Goal: Information Seeking & Learning: Compare options

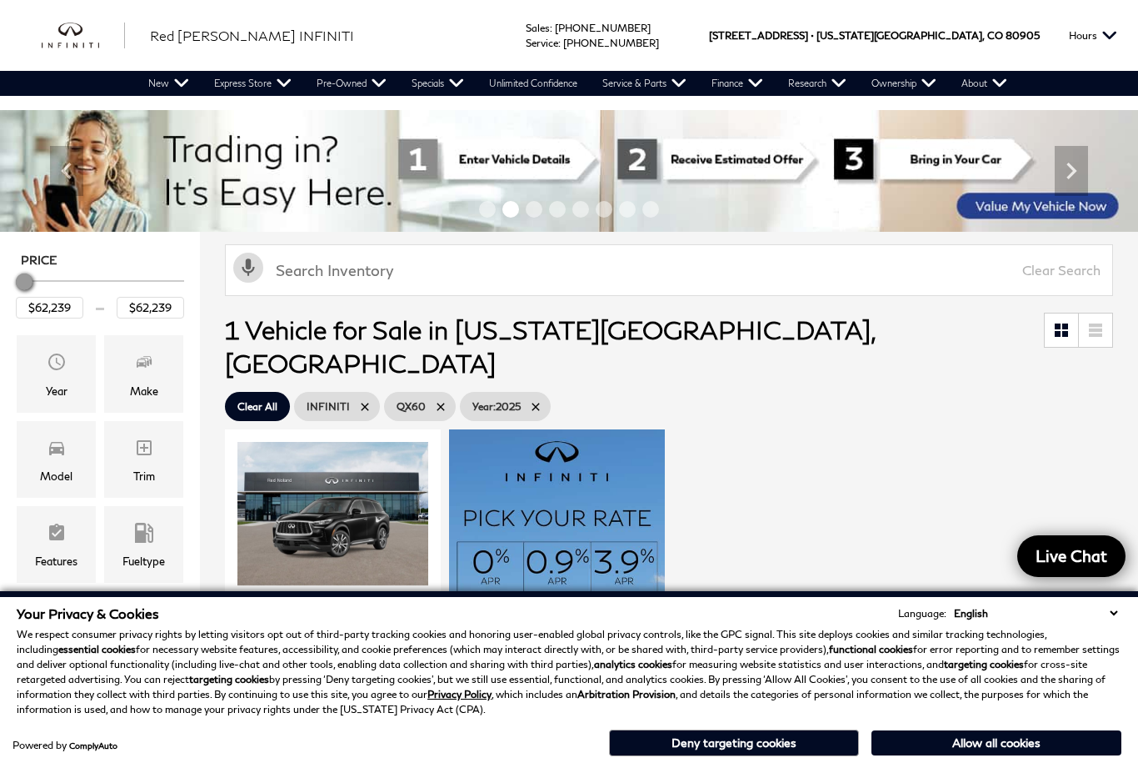
click at [722, 742] on button "Deny targeting cookies" at bounding box center [734, 742] width 250 height 27
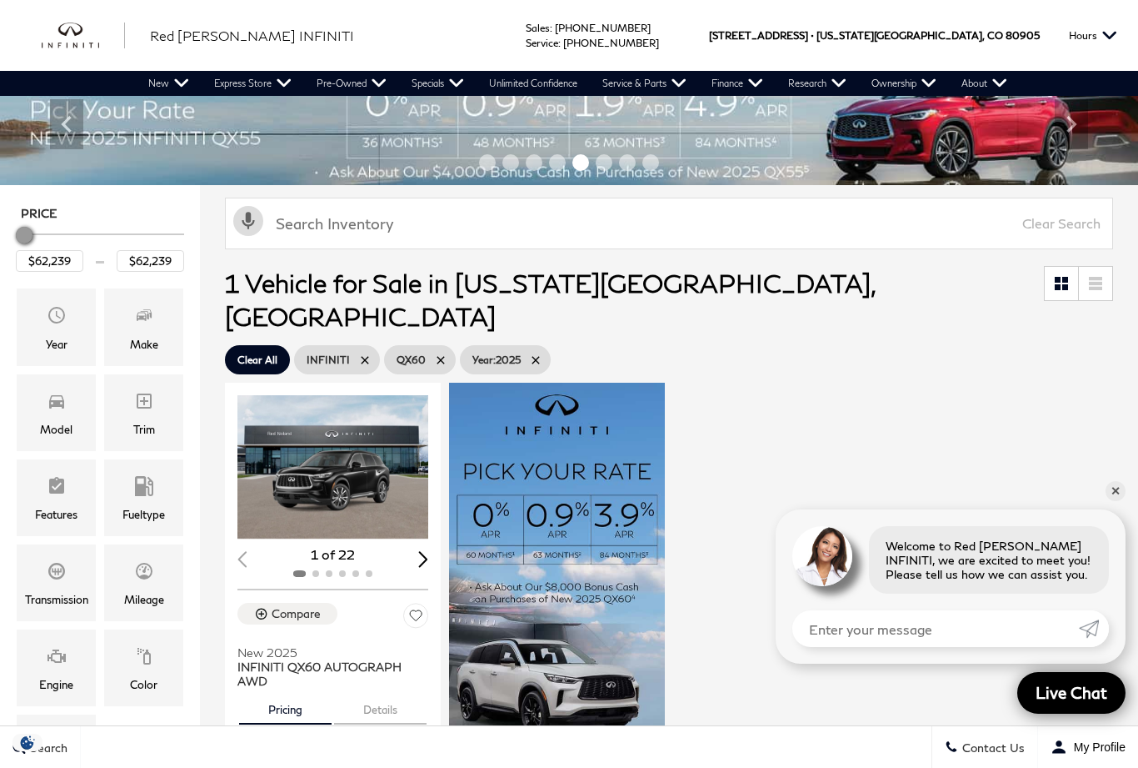
scroll to position [46, 0]
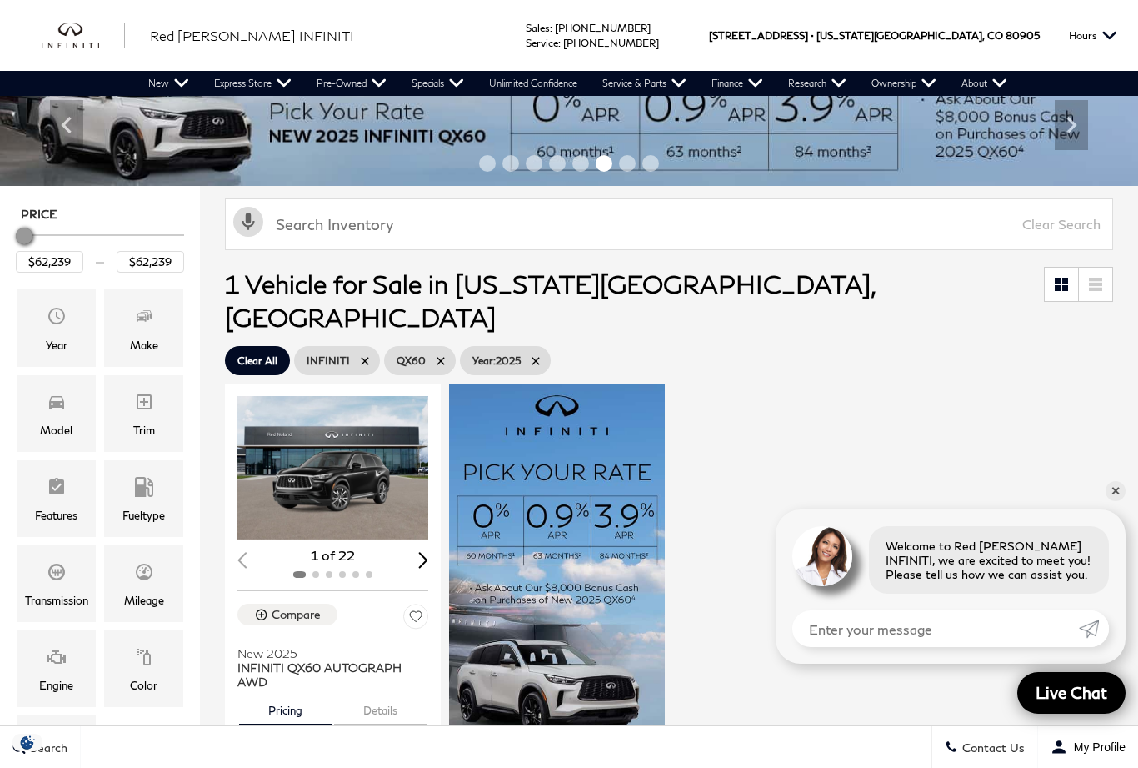
click at [358, 453] on img "1 / 2" at bounding box center [333, 467] width 191 height 143
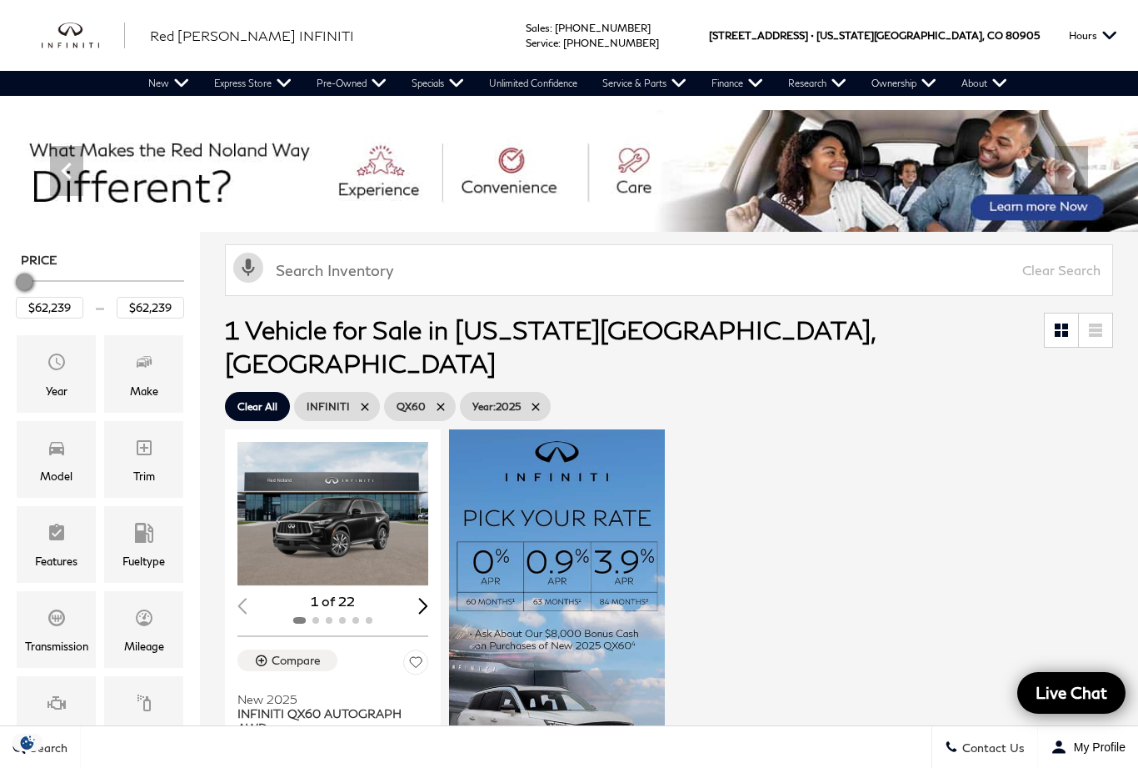
click at [73, 383] on div "Year" at bounding box center [56, 373] width 79 height 77
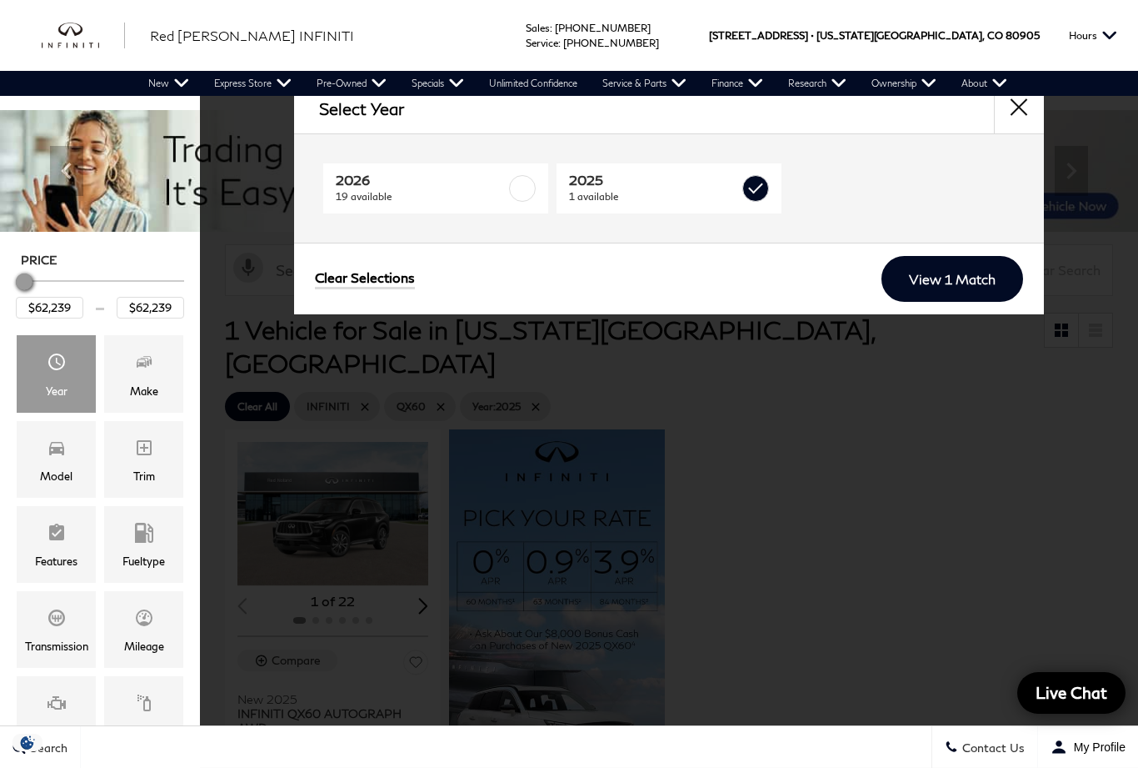
click at [398, 190] on span "19 available" at bounding box center [421, 196] width 170 height 17
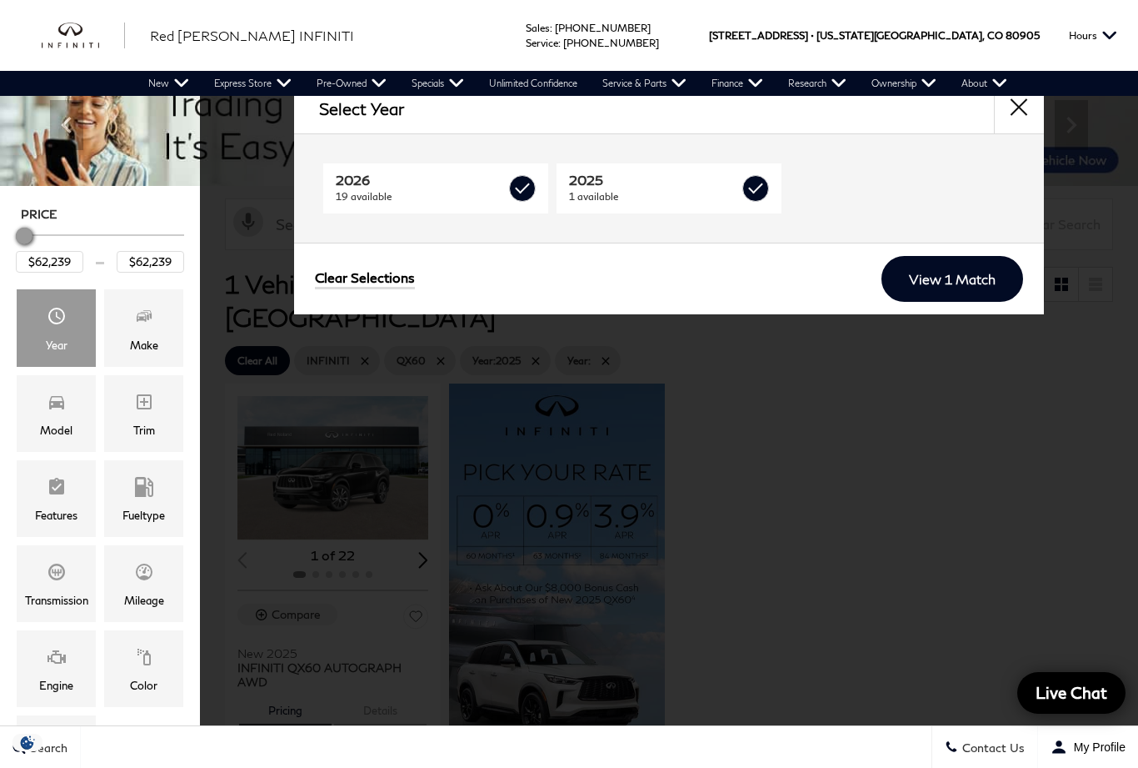
type input "$56,084"
type input "$71,679"
checkbox input "true"
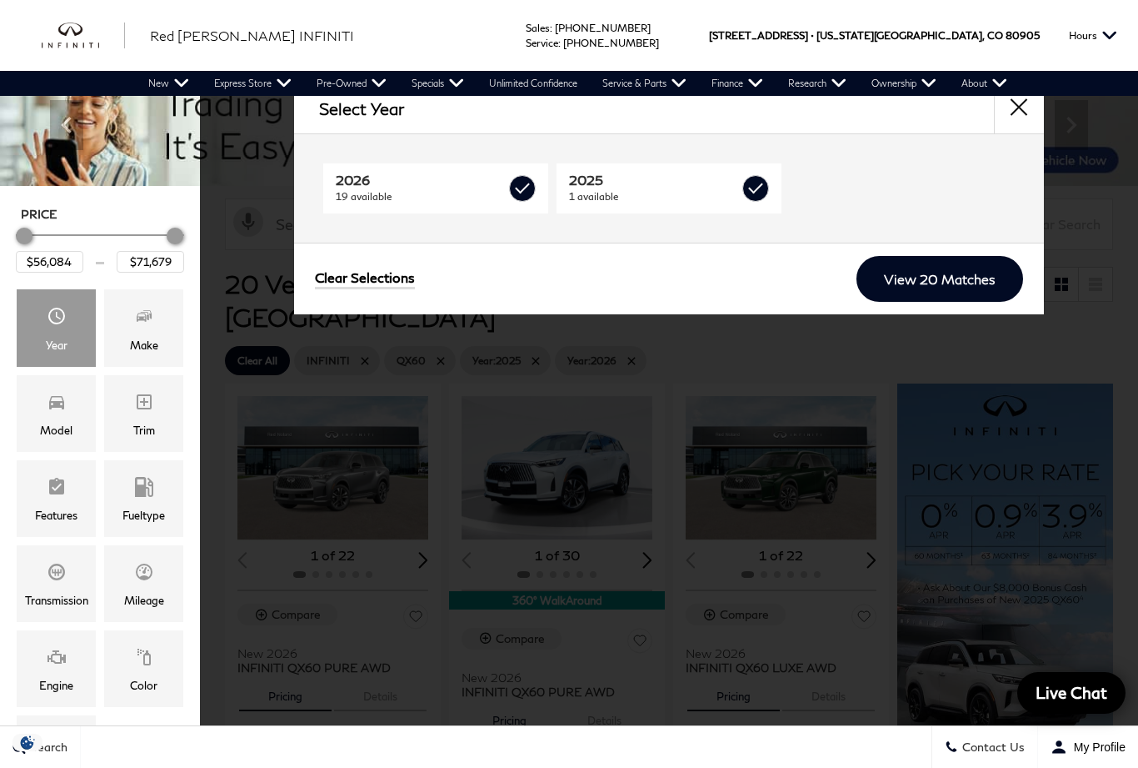
click at [758, 185] on label at bounding box center [756, 188] width 27 height 27
checkbox input "false"
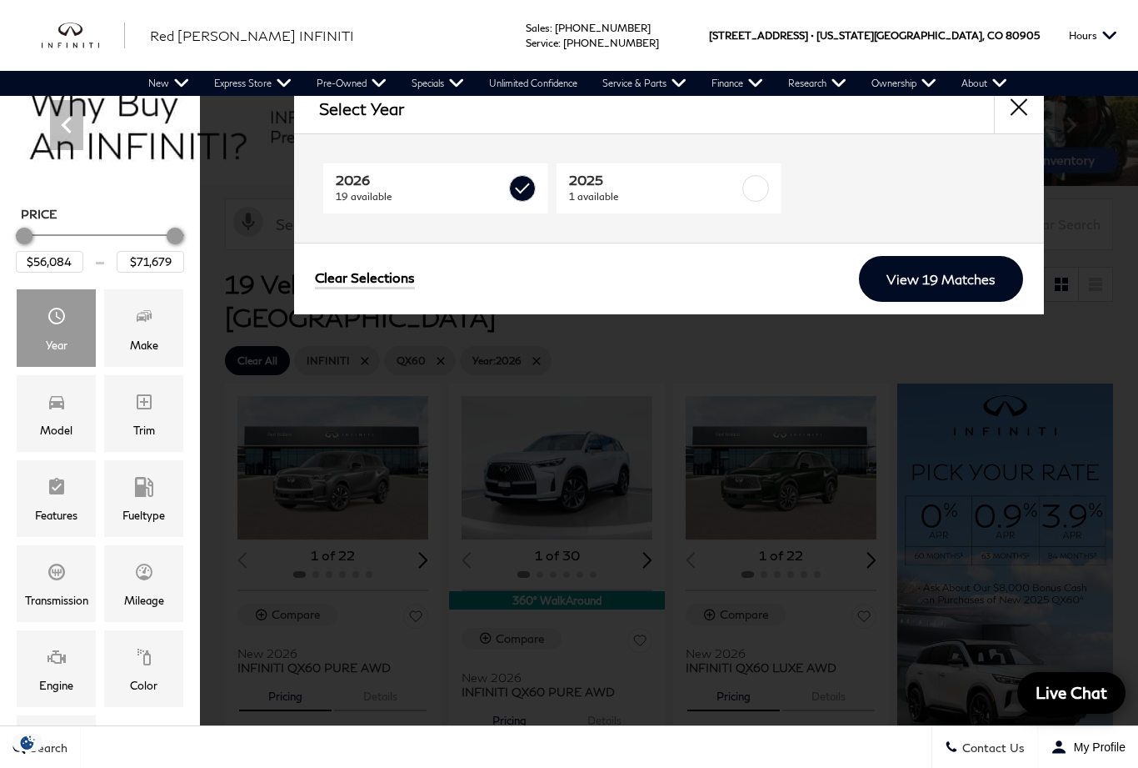
click at [951, 279] on link "View 19 Matches" at bounding box center [941, 279] width 164 height 46
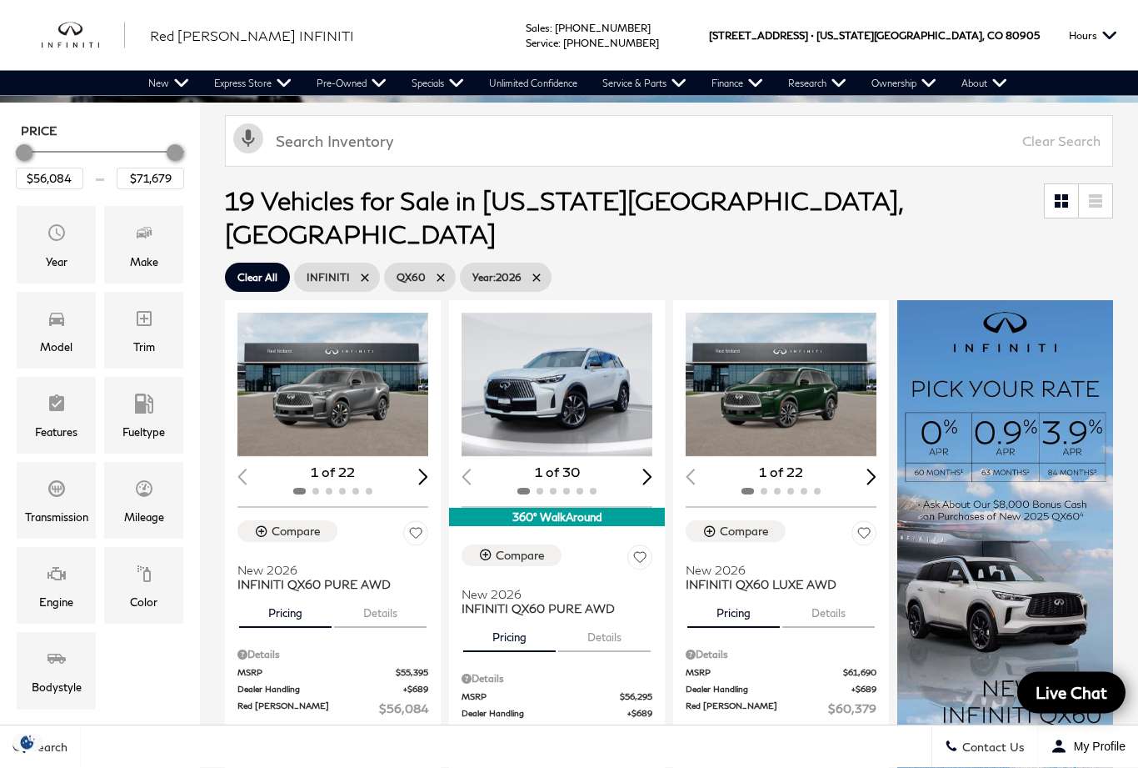
scroll to position [130, 0]
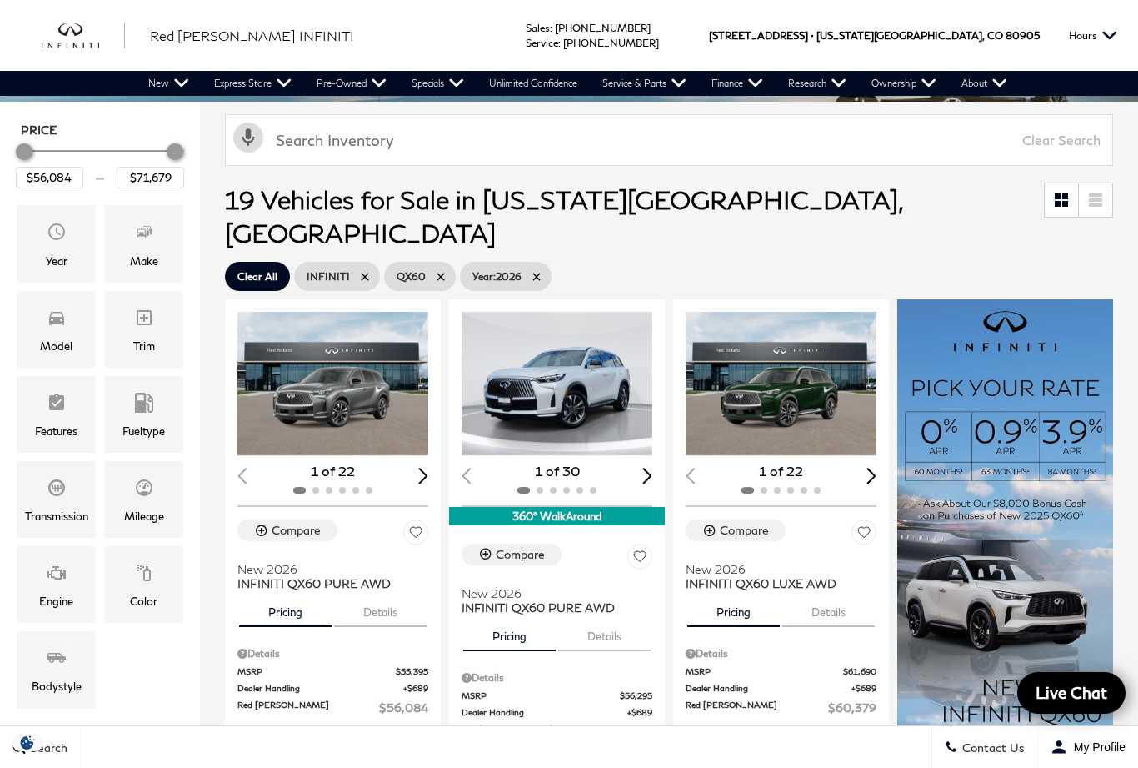
click at [154, 329] on div "Trim" at bounding box center [143, 329] width 79 height 77
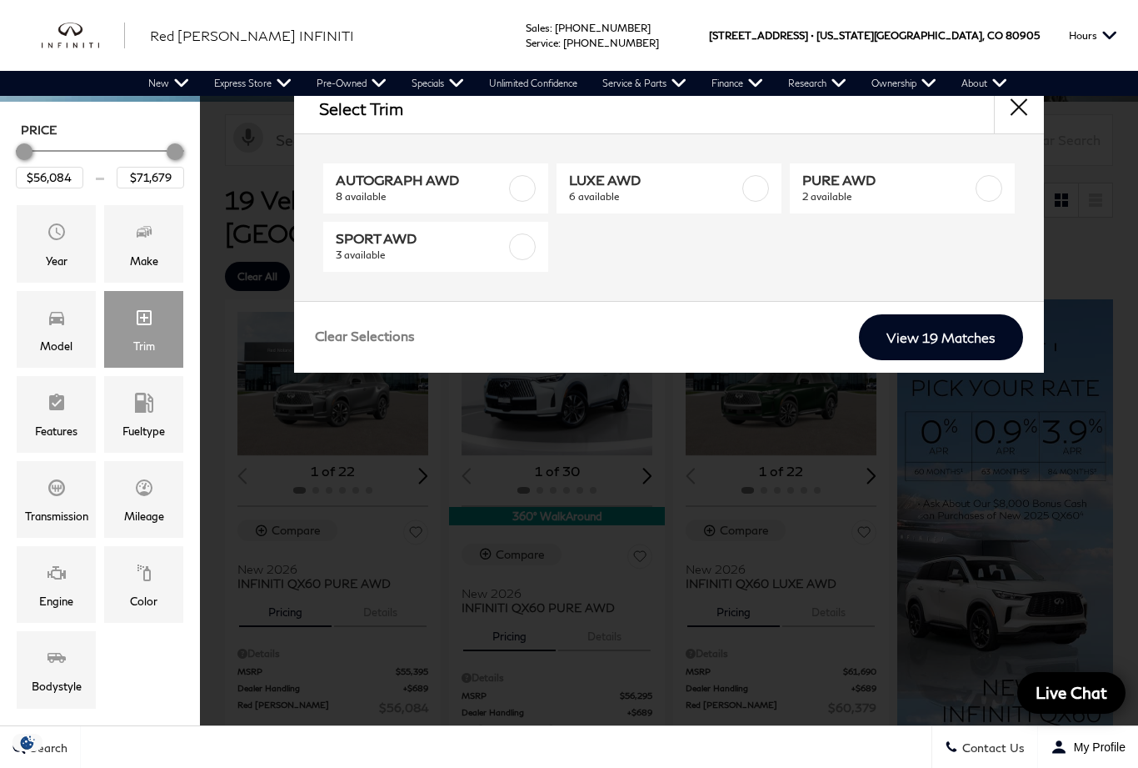
click at [525, 189] on label at bounding box center [522, 188] width 27 height 27
type input "$68,729"
checkbox input "true"
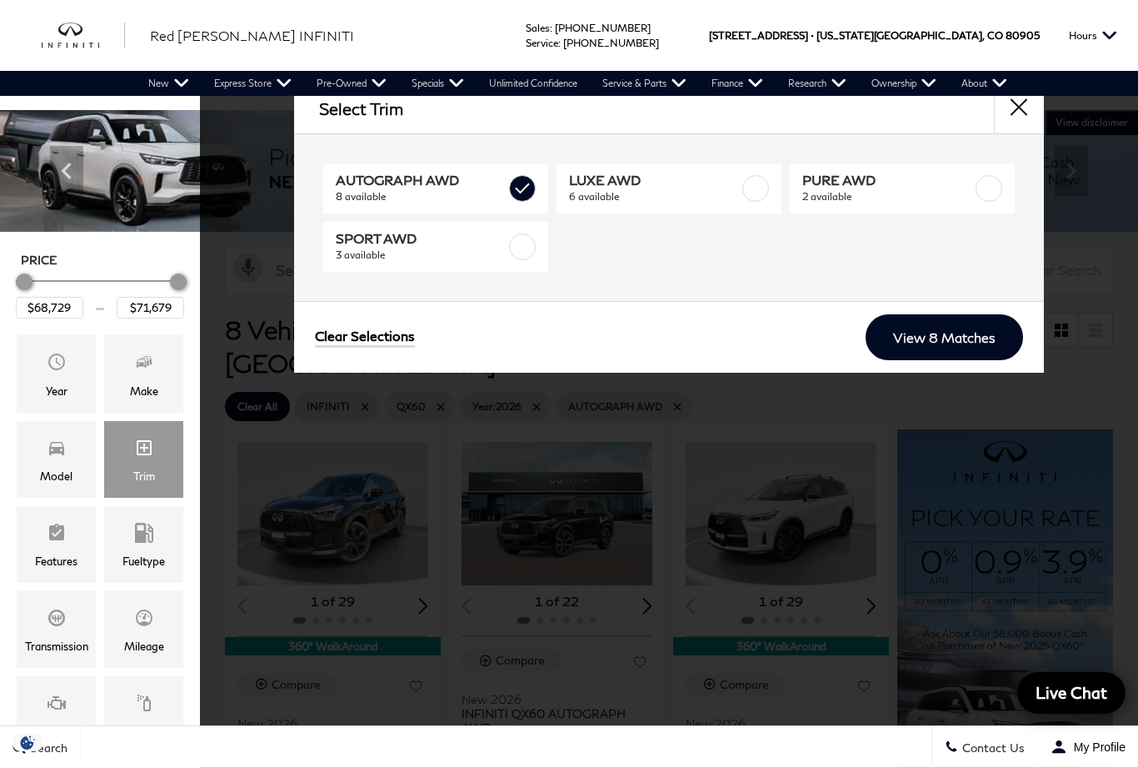
click at [952, 335] on link "View 8 Matches" at bounding box center [945, 337] width 158 height 46
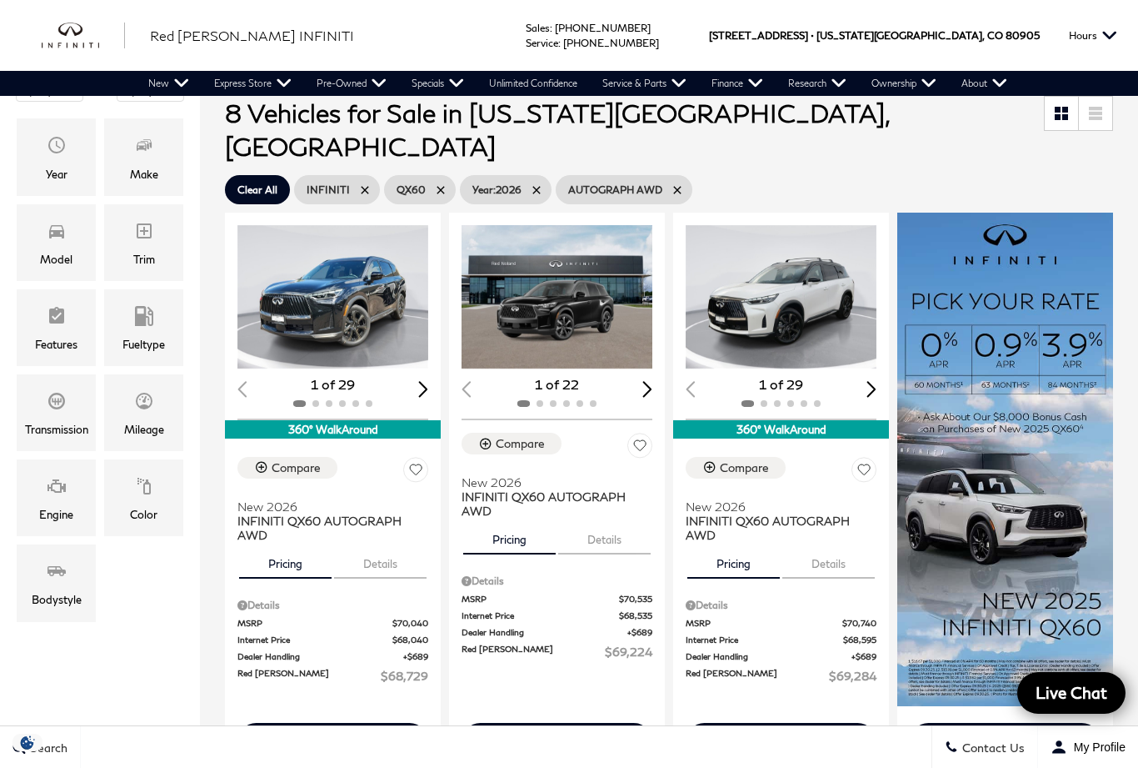
scroll to position [213, 0]
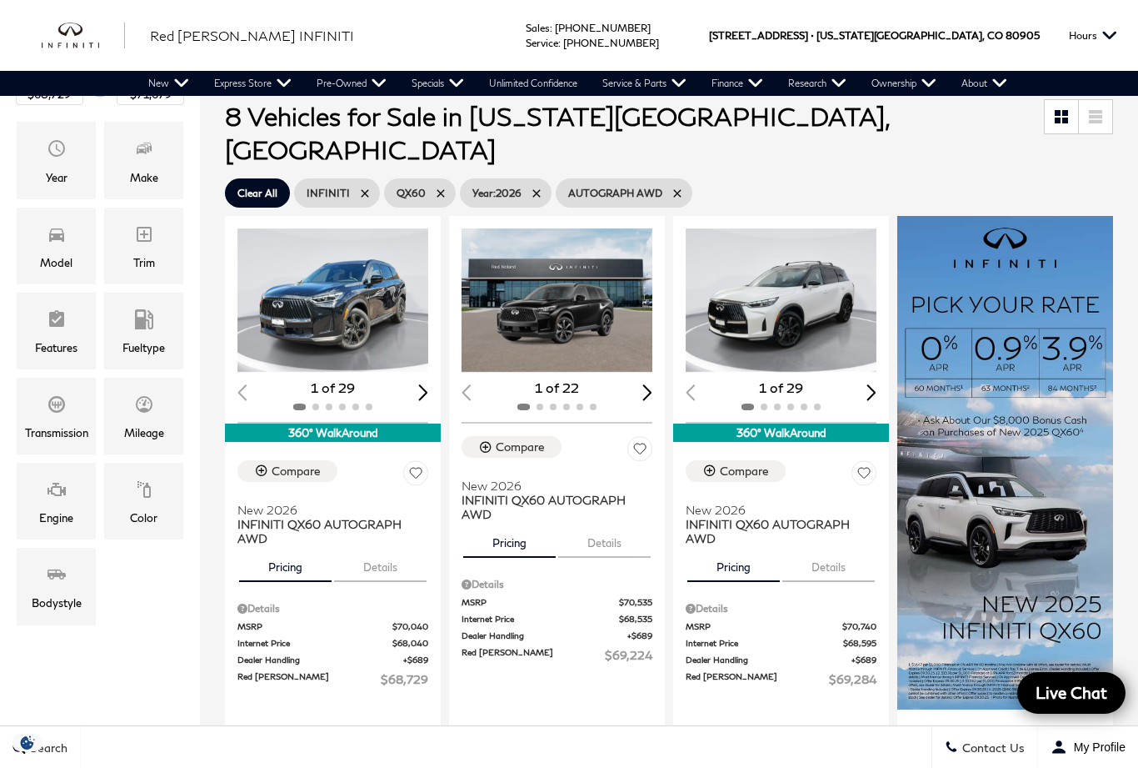
click at [805, 282] on img "1 / 2" at bounding box center [781, 299] width 191 height 143
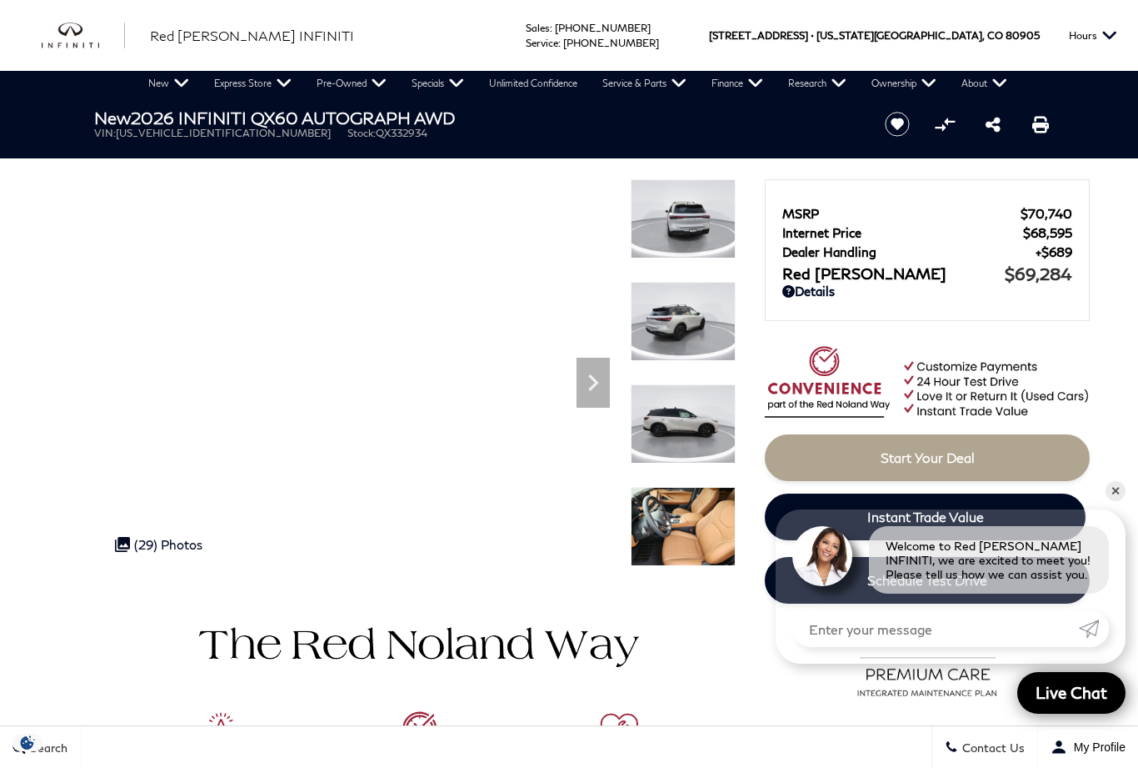
click at [708, 692] on div at bounding box center [683, 731] width 105 height 78
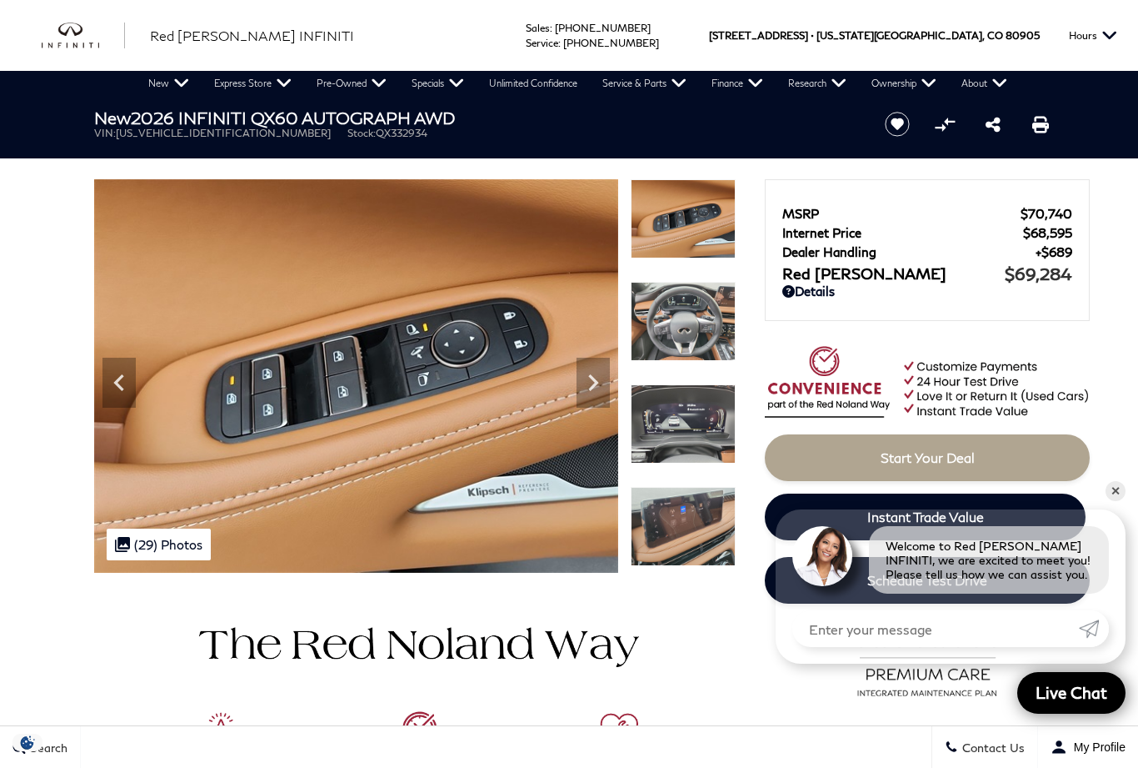
click at [598, 394] on icon "Next" at bounding box center [593, 382] width 33 height 33
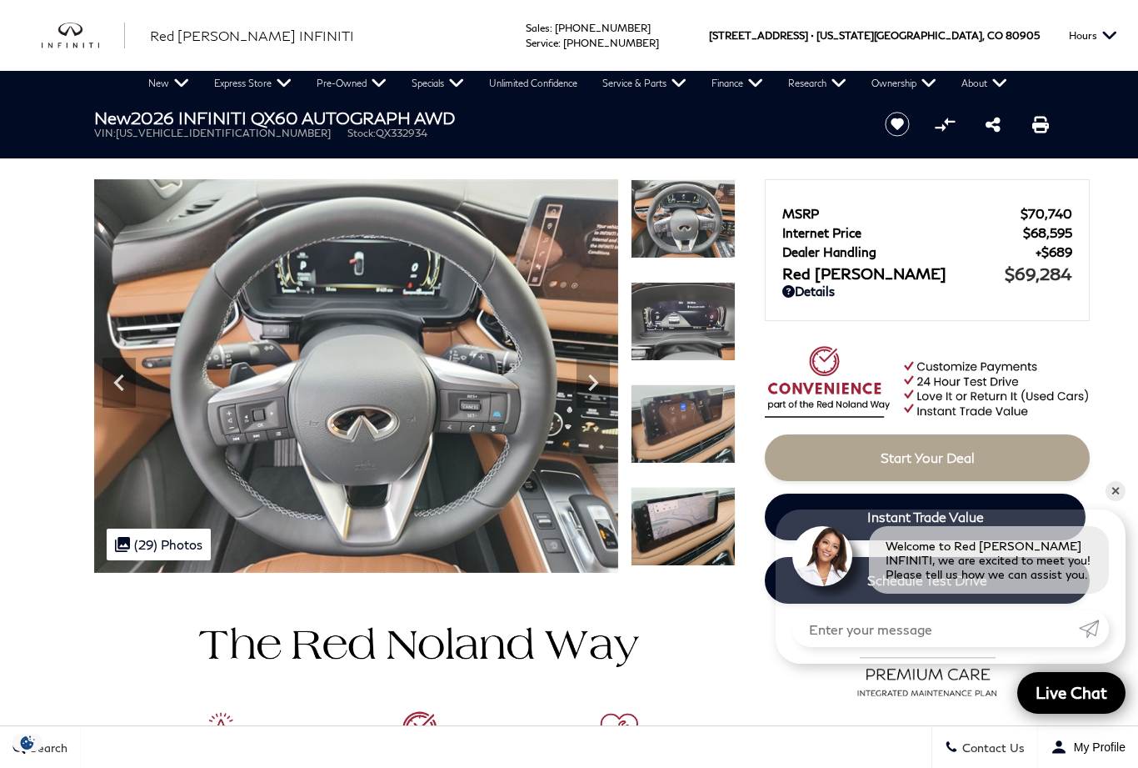
click at [601, 396] on icon "Next" at bounding box center [593, 382] width 33 height 33
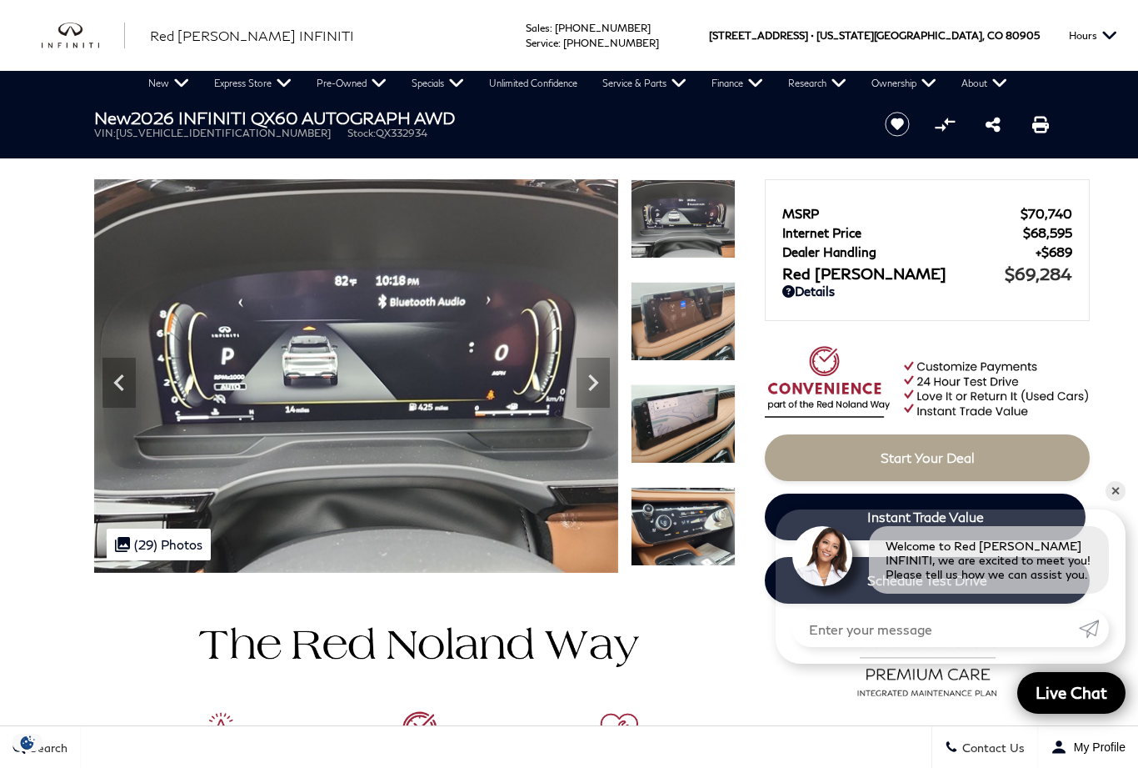
click at [598, 390] on icon "Next" at bounding box center [593, 382] width 33 height 33
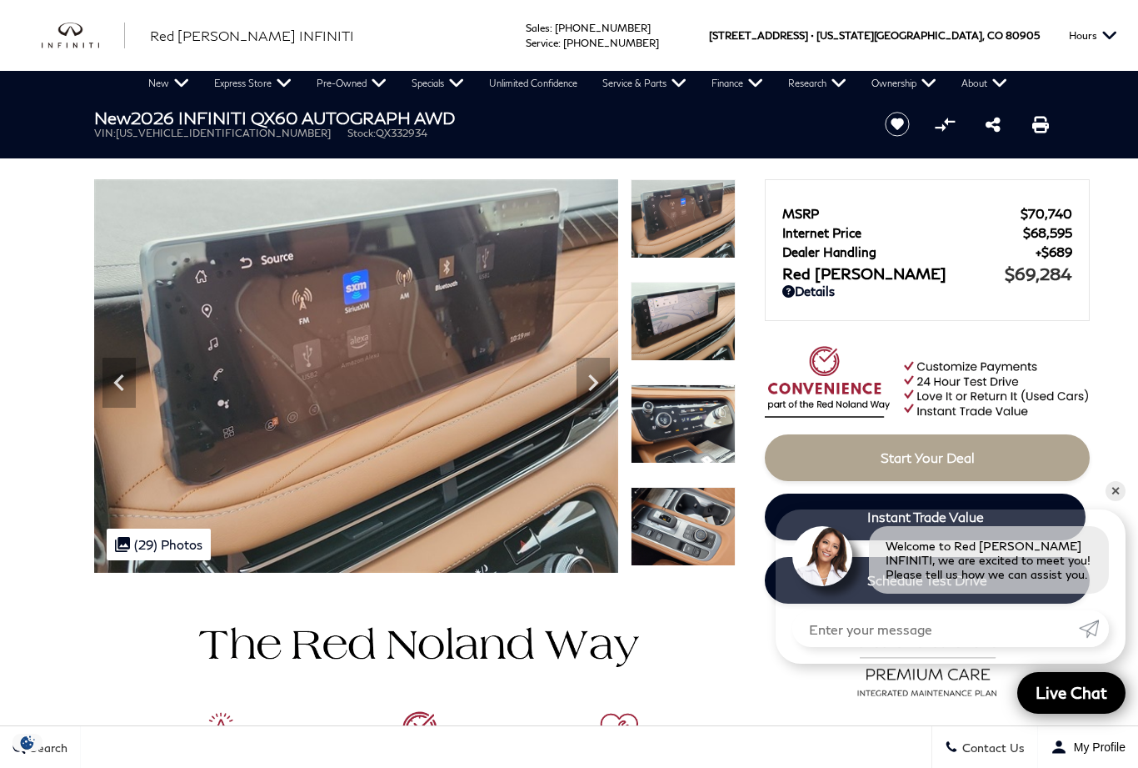
click at [600, 387] on icon "Next" at bounding box center [593, 382] width 33 height 33
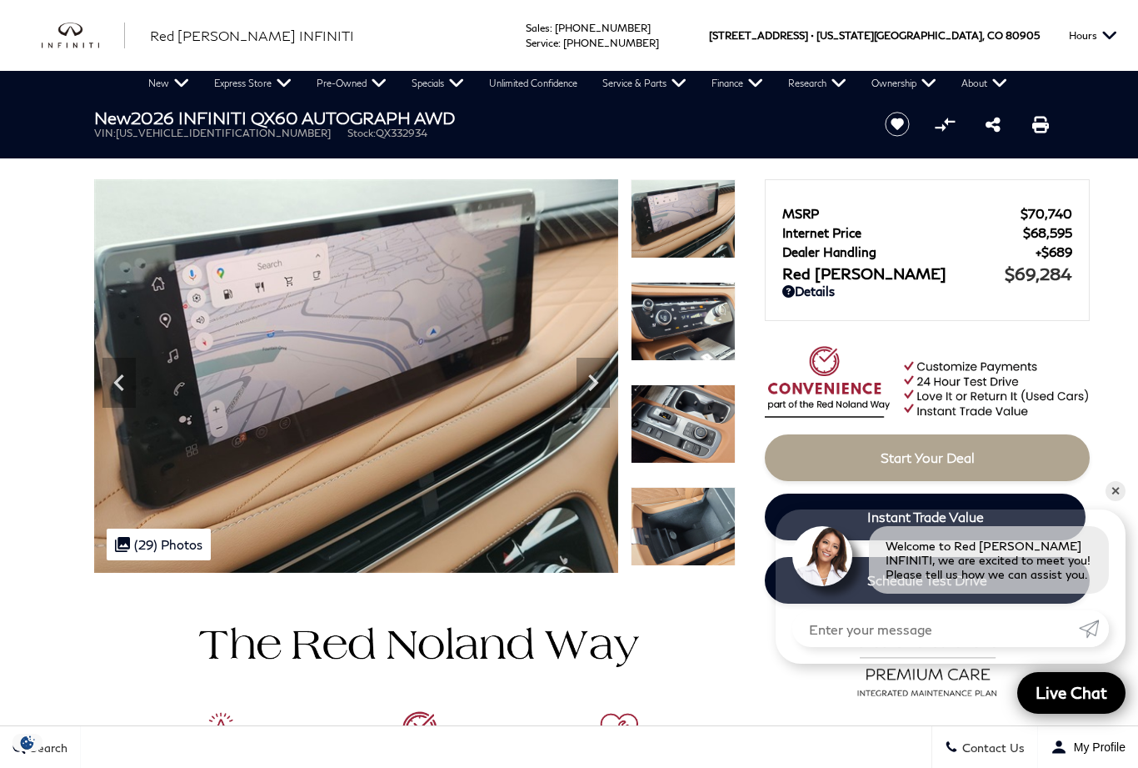
click at [593, 391] on icon "Next" at bounding box center [593, 382] width 33 height 33
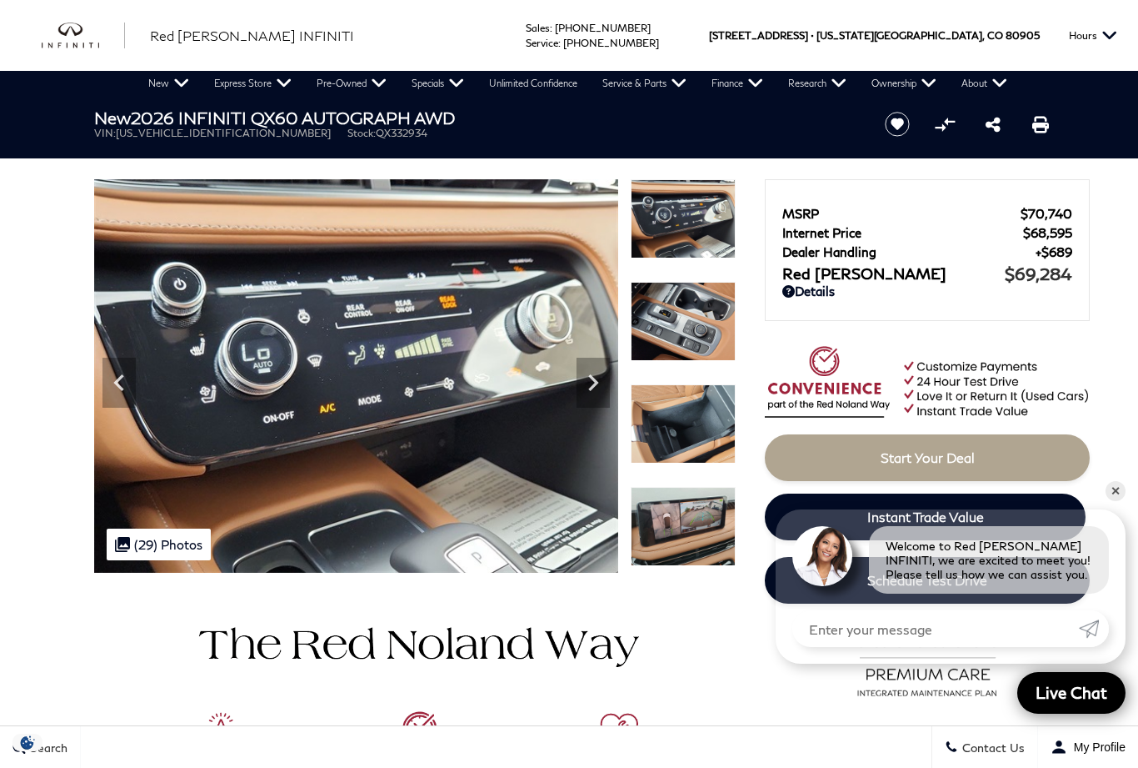
click at [601, 389] on icon "Next" at bounding box center [593, 382] width 33 height 33
